Goal: Task Accomplishment & Management: Manage account settings

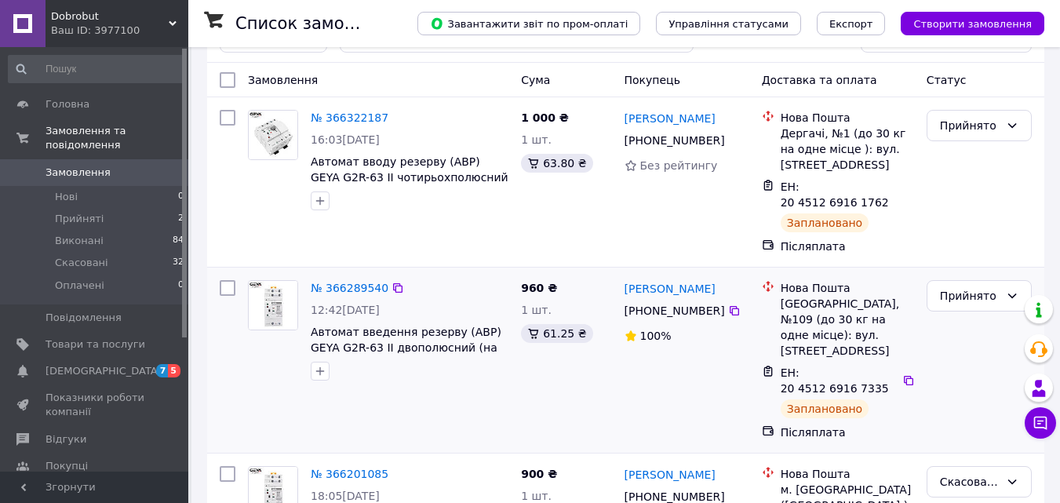
scroll to position [78, 0]
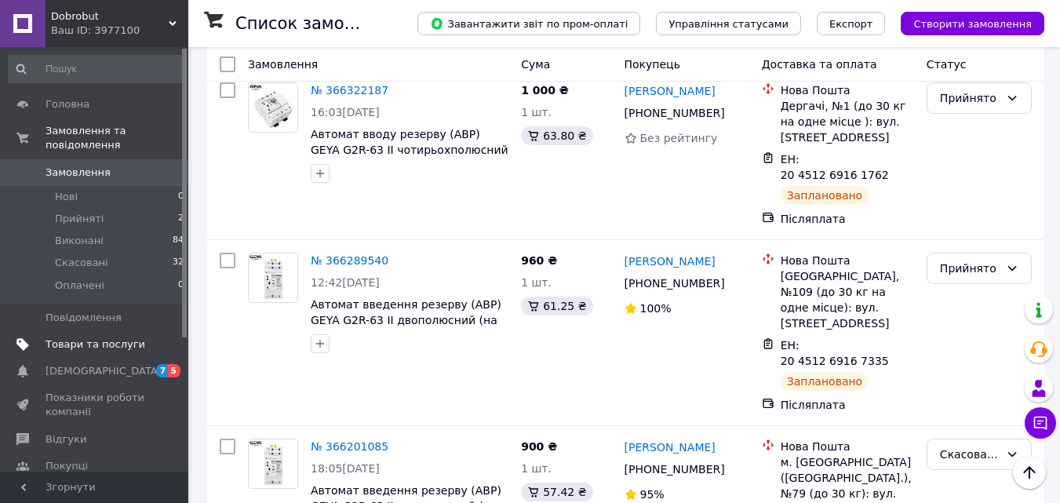
click at [102, 338] on span "Товари та послуги" at bounding box center [96, 345] width 100 height 14
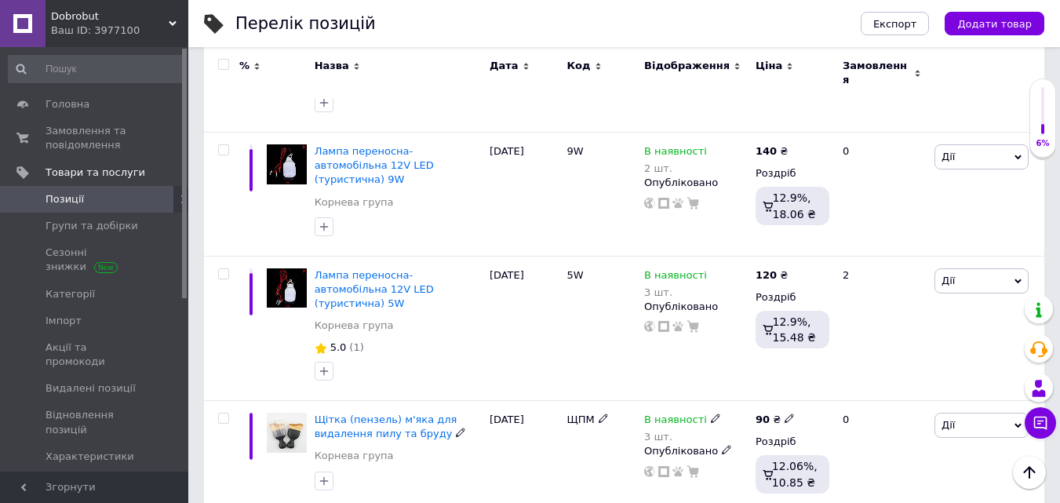
scroll to position [2346, 0]
